Goal: Task Accomplishment & Management: Manage account settings

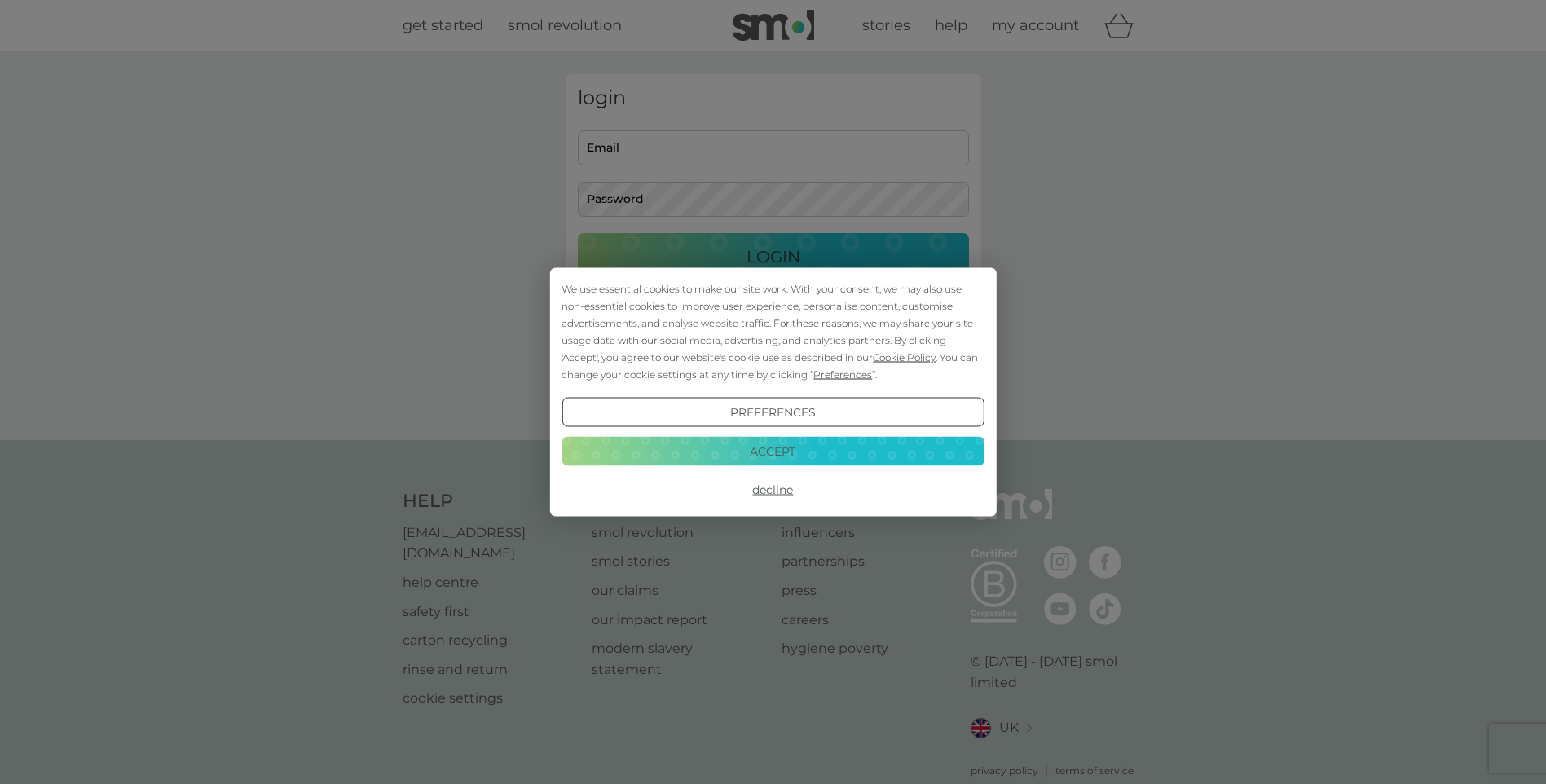
click at [748, 439] on button "Accept" at bounding box center [772, 450] width 423 height 29
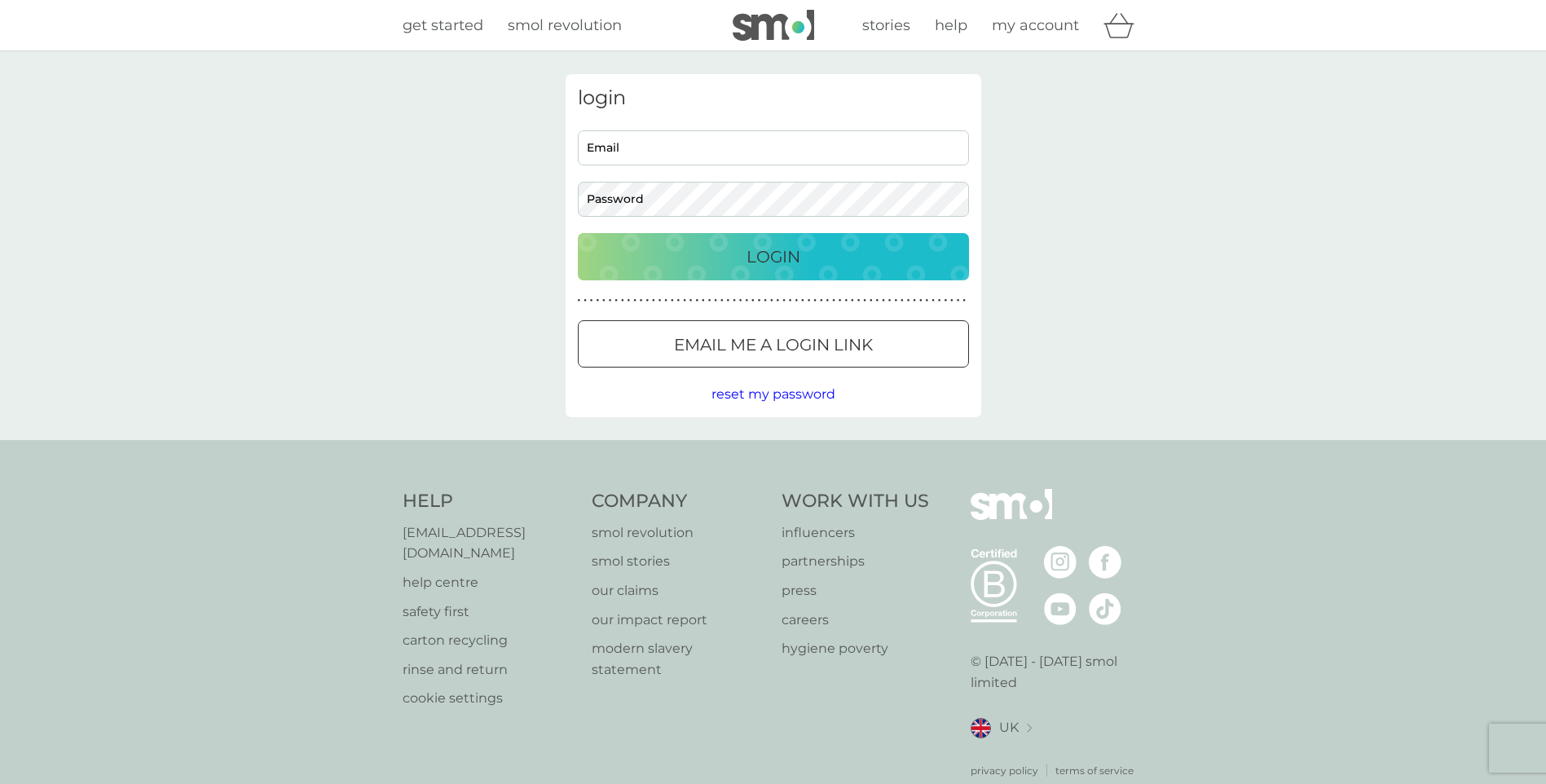
click at [668, 153] on input "Email" at bounding box center [773, 147] width 391 height 35
type input "[PERSON_NAME][DOMAIN_NAME][EMAIL_ADDRESS][PERSON_NAME][DOMAIN_NAME]"
click at [578, 233] on button "Login" at bounding box center [773, 256] width 391 height 47
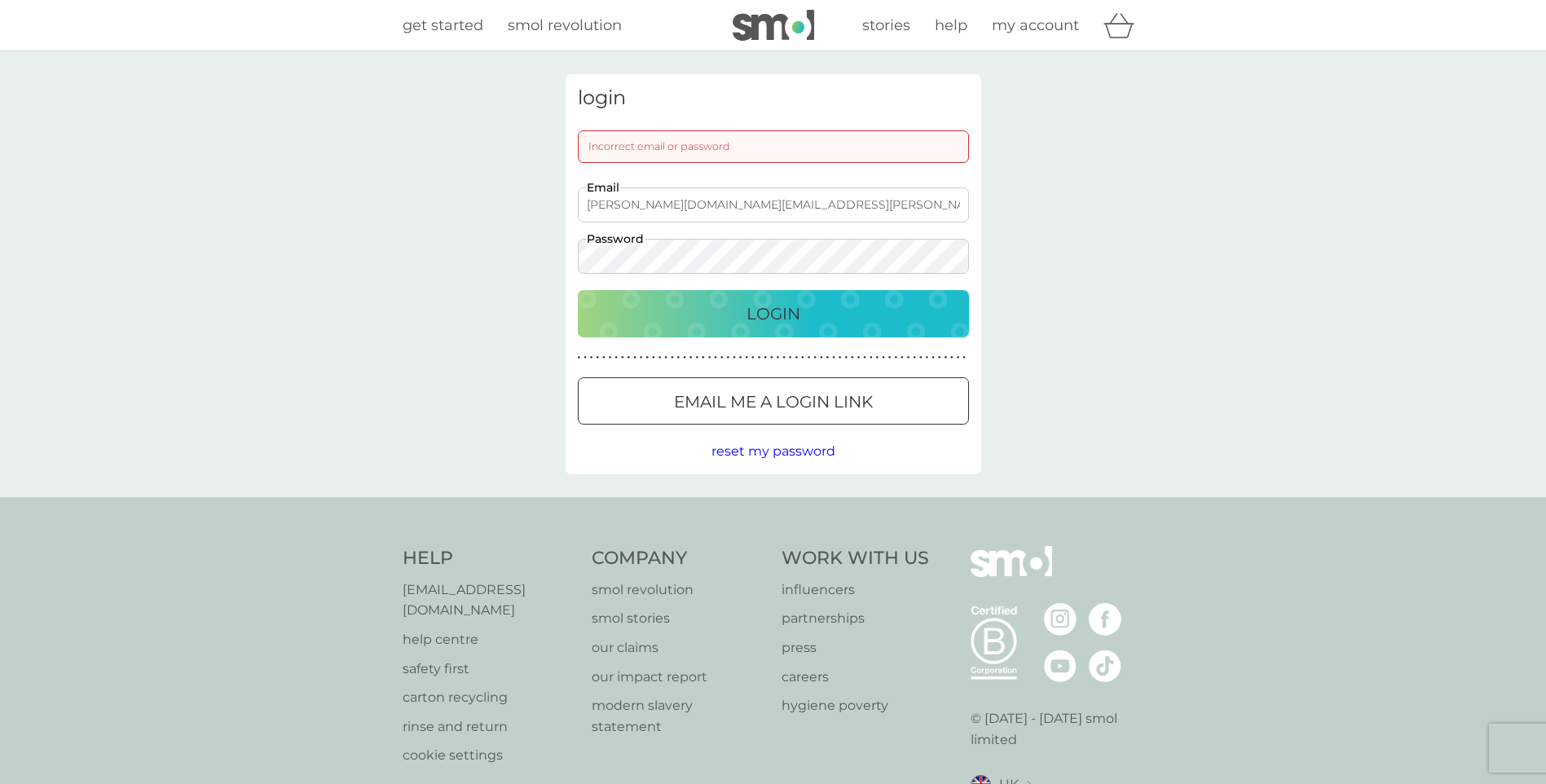
click at [740, 313] on div "Login" at bounding box center [773, 313] width 358 height 26
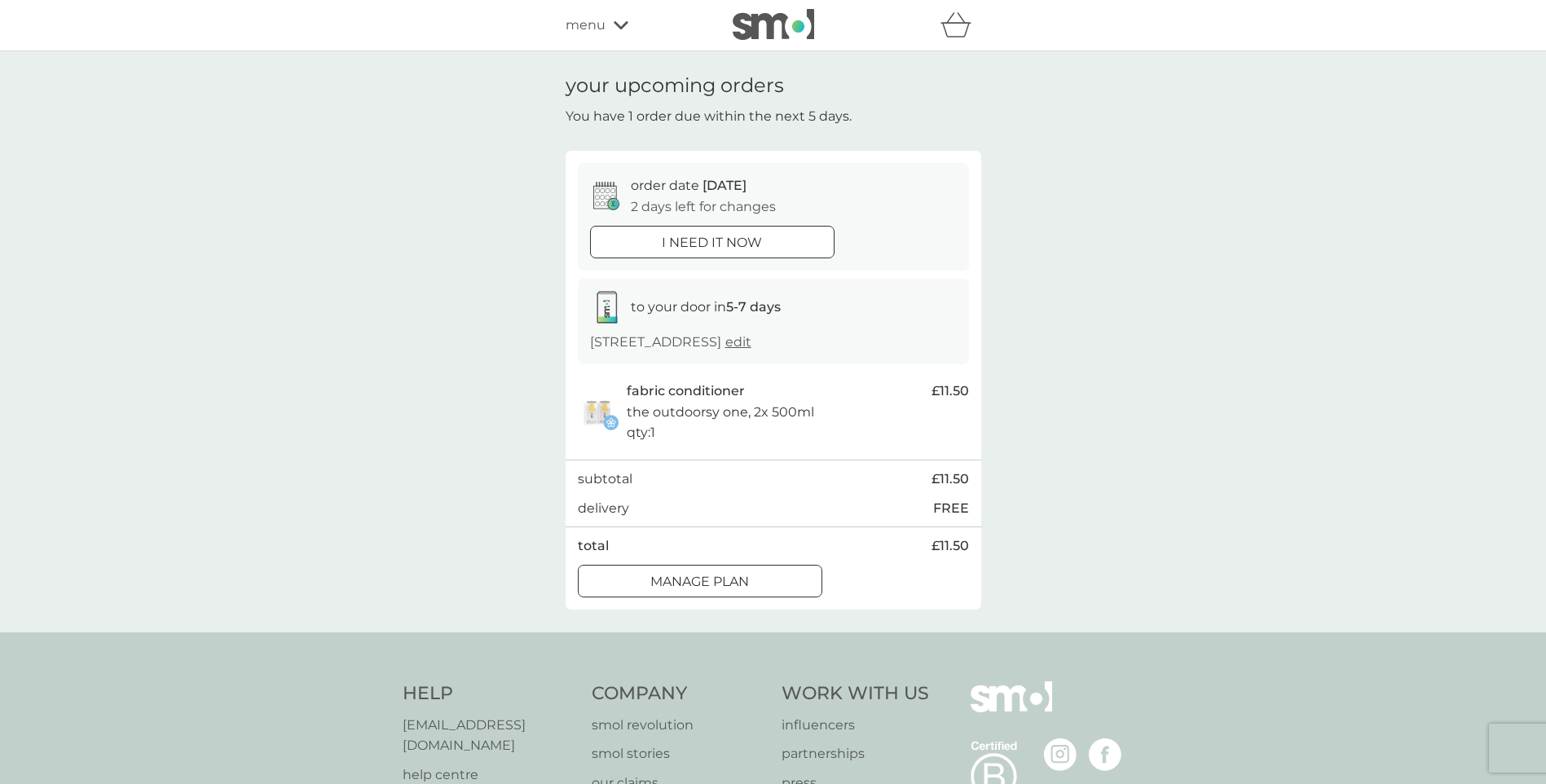
click at [683, 579] on div at bounding box center [700, 580] width 59 height 17
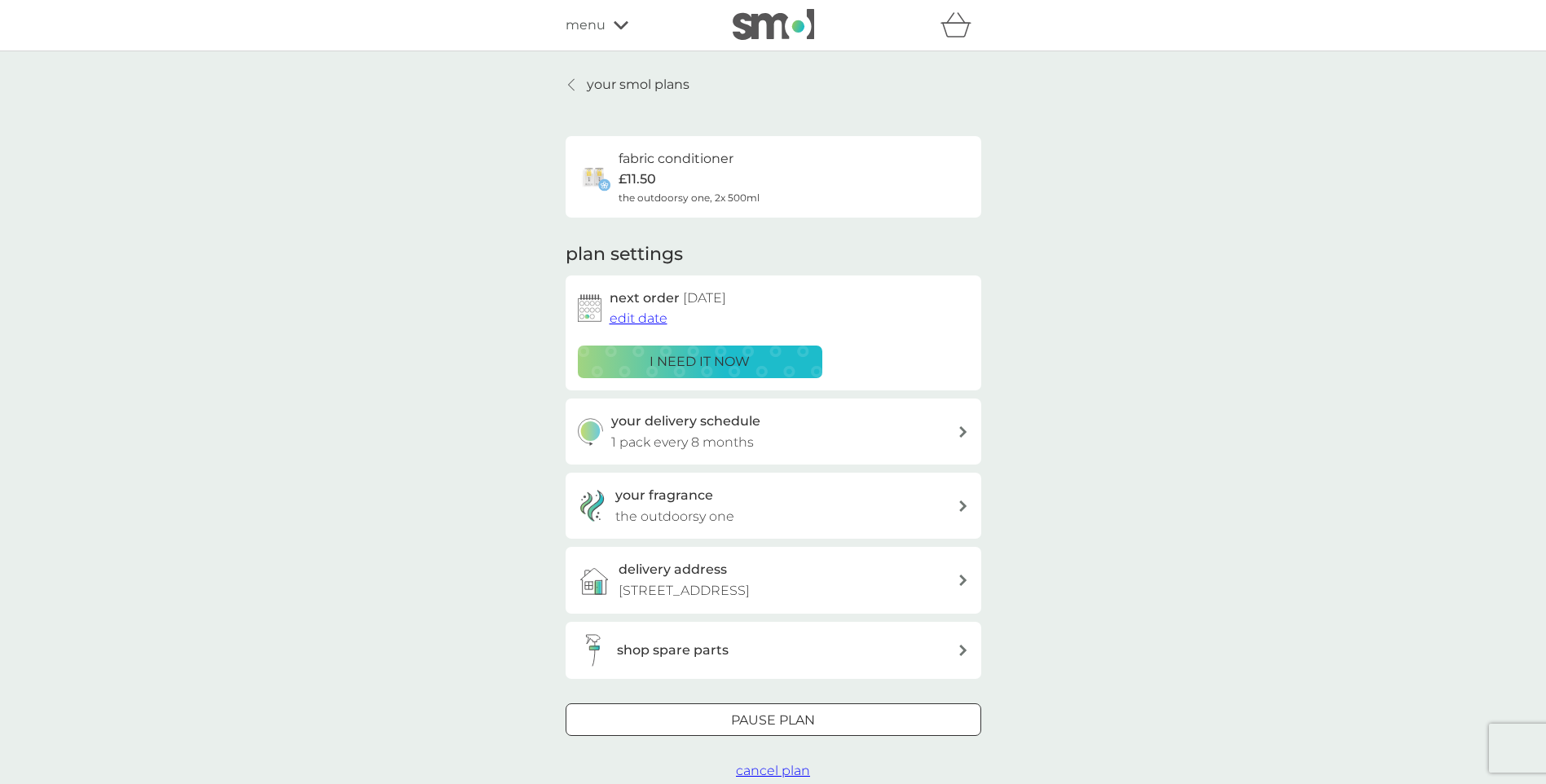
click at [744, 718] on div at bounding box center [773, 719] width 59 height 17
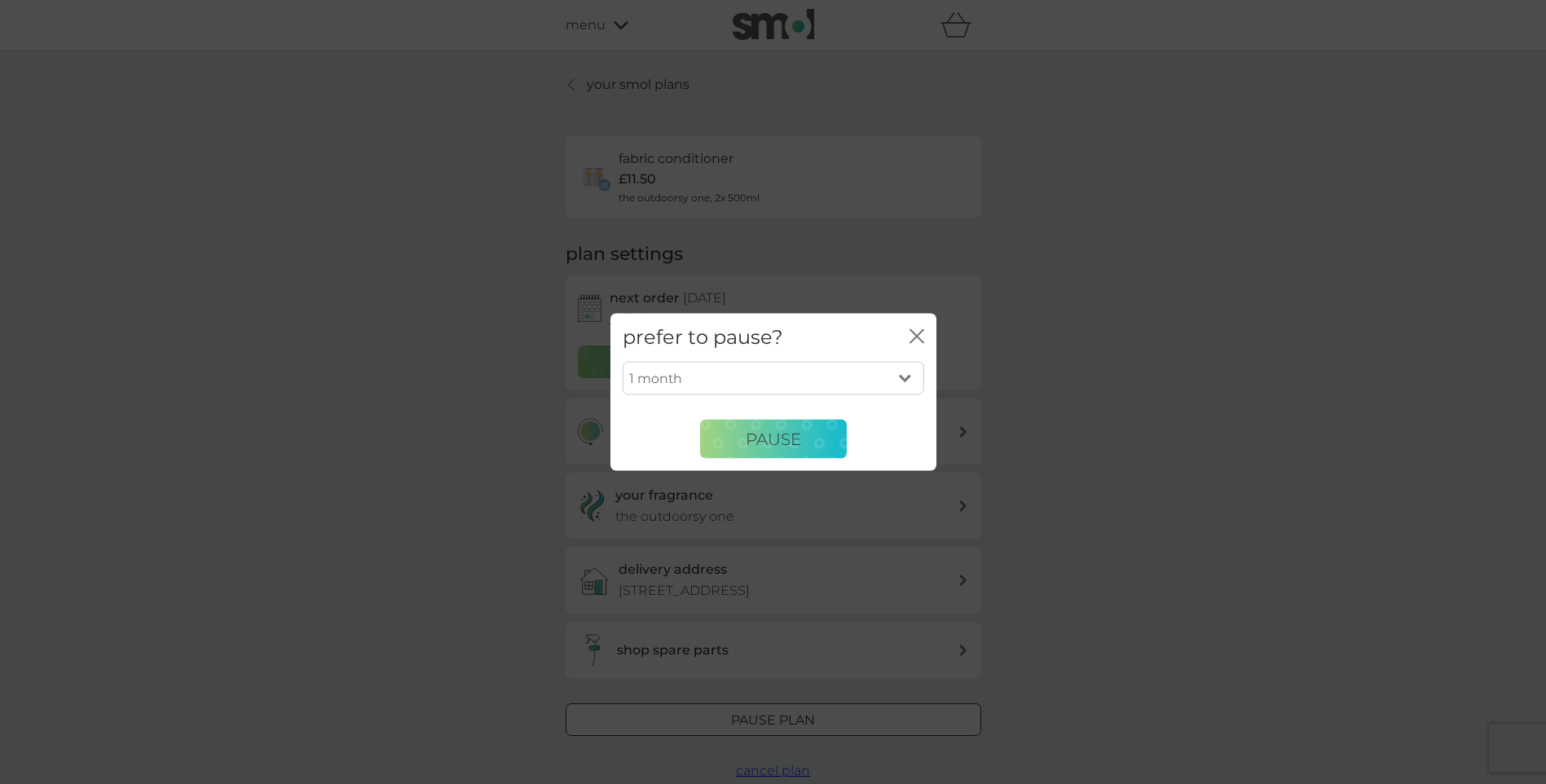
click at [830, 383] on select "1 month 2 months 3 months 4 months 5 months 6 months" at bounding box center [773, 378] width 301 height 34
select select "3"
click at [623, 361] on select "1 month 2 months 3 months 4 months 5 months 6 months" at bounding box center [773, 378] width 301 height 34
click at [783, 446] on span "Pause" at bounding box center [773, 438] width 55 height 19
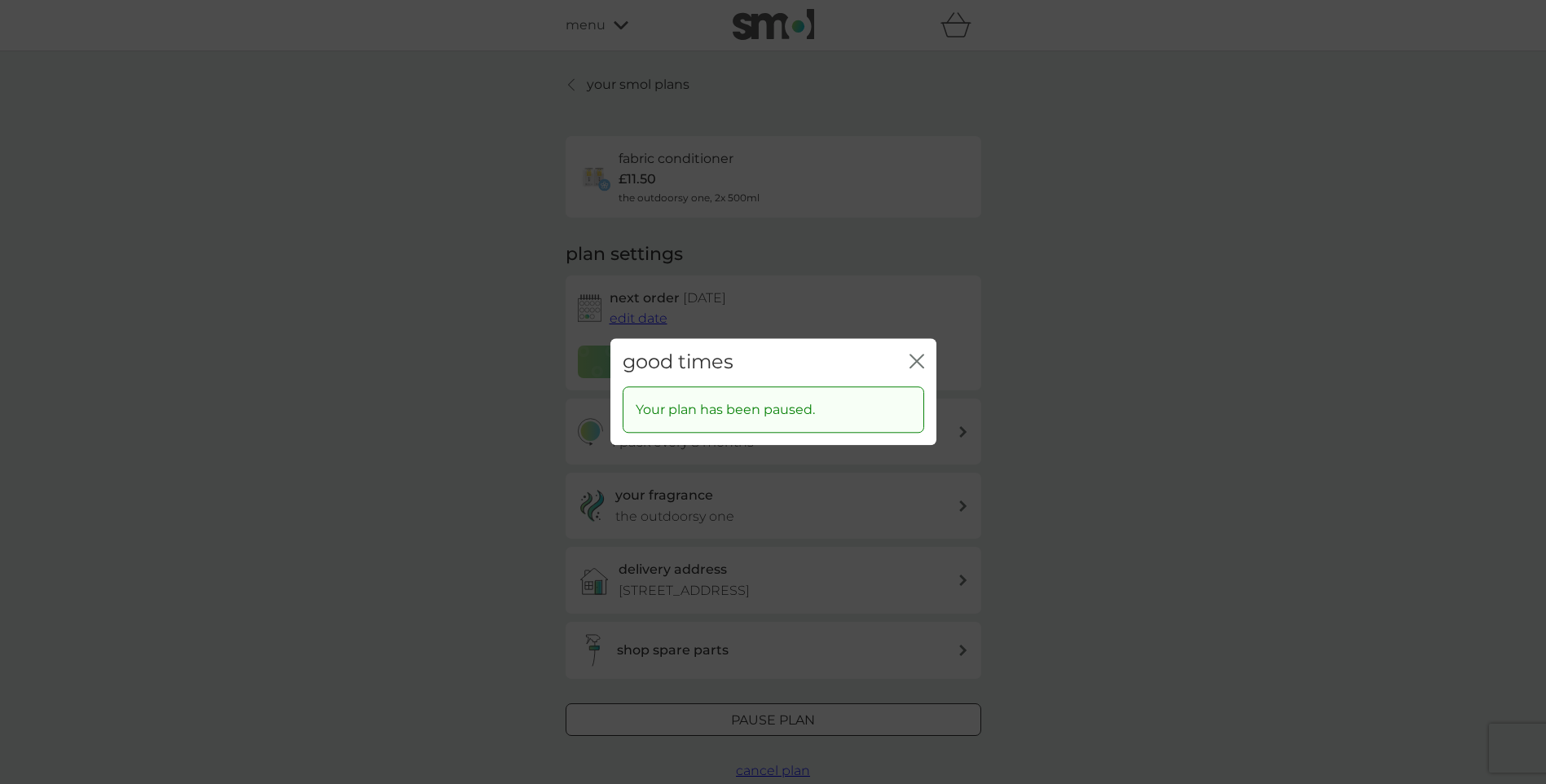
click at [914, 356] on icon "close" at bounding box center [916, 361] width 15 height 15
